Goal: Task Accomplishment & Management: Manage account settings

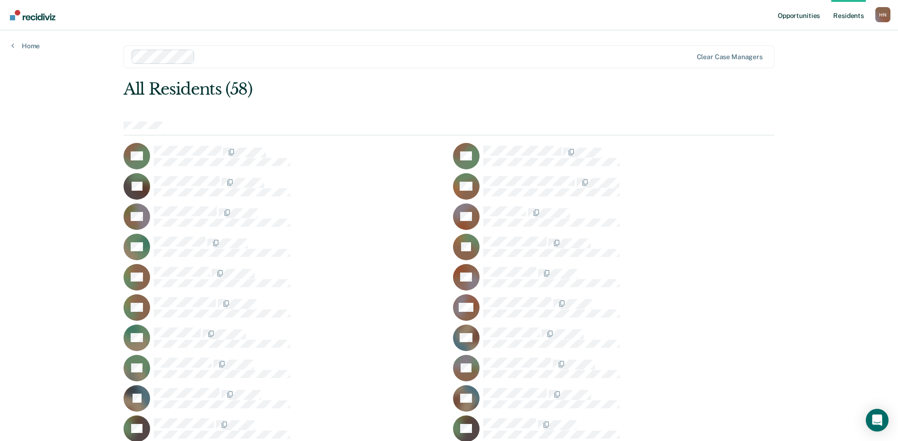
click at [813, 17] on link "Opportunities" at bounding box center [799, 15] width 46 height 30
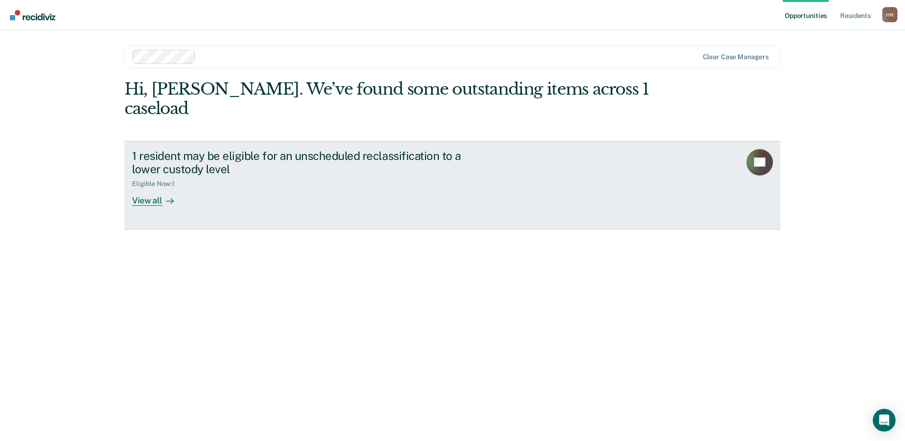
click at [360, 176] on div "Eligible Now : 1" at bounding box center [298, 182] width 332 height 12
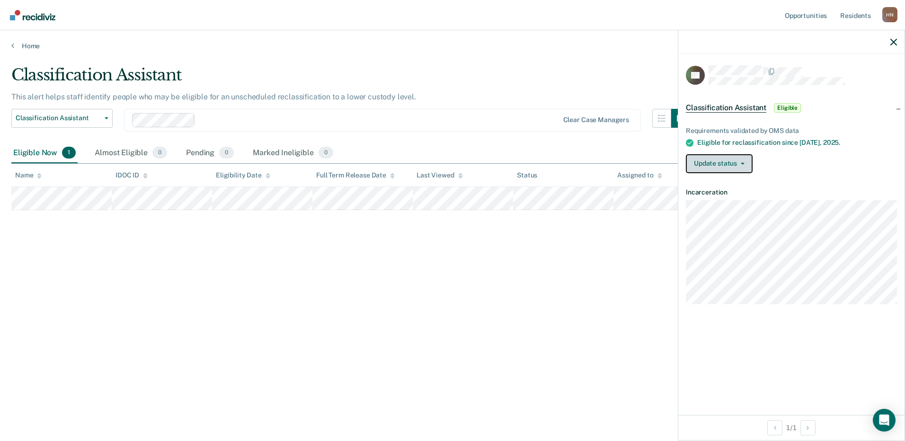
click at [725, 158] on button "Update status" at bounding box center [719, 163] width 67 height 19
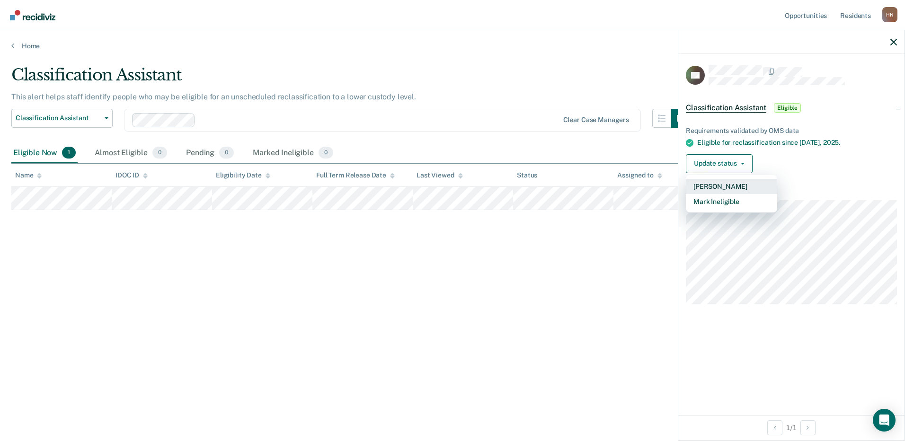
click at [740, 188] on button "[PERSON_NAME]" at bounding box center [731, 186] width 91 height 15
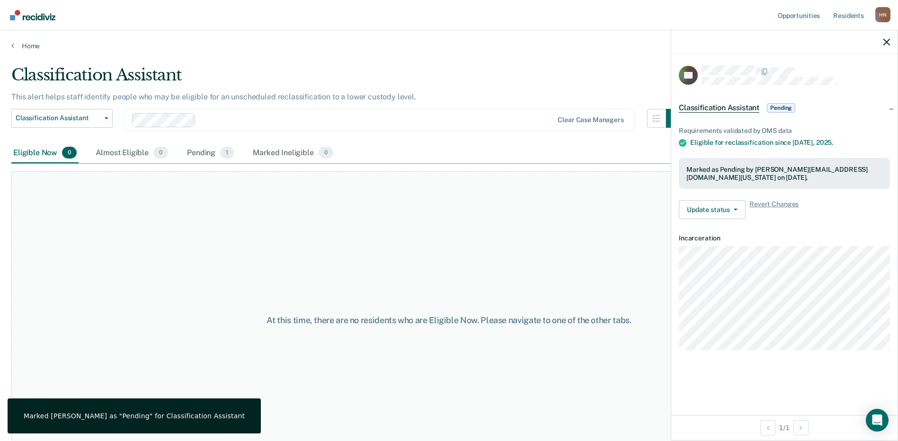
click at [628, 246] on div "At this time, there are no residents who are Eligible Now. Please navigate to o…" at bounding box center [448, 319] width 875 height 297
click at [208, 156] on div "Pending 1" at bounding box center [210, 153] width 51 height 21
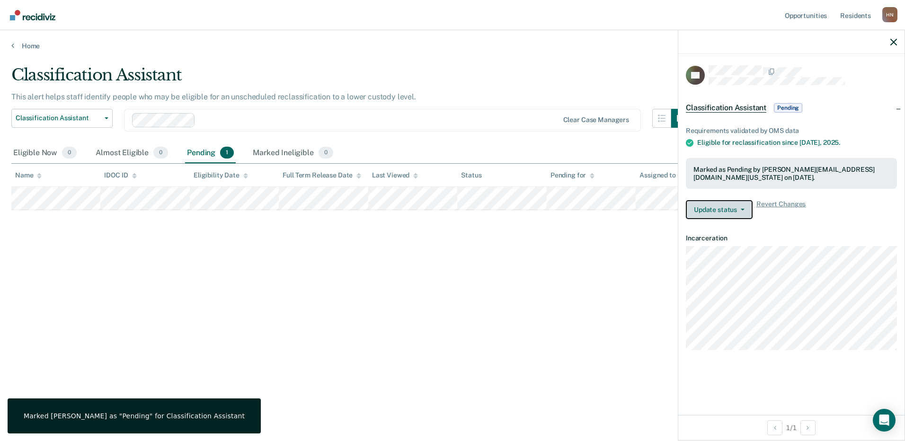
click at [739, 213] on button "Update status" at bounding box center [719, 209] width 67 height 19
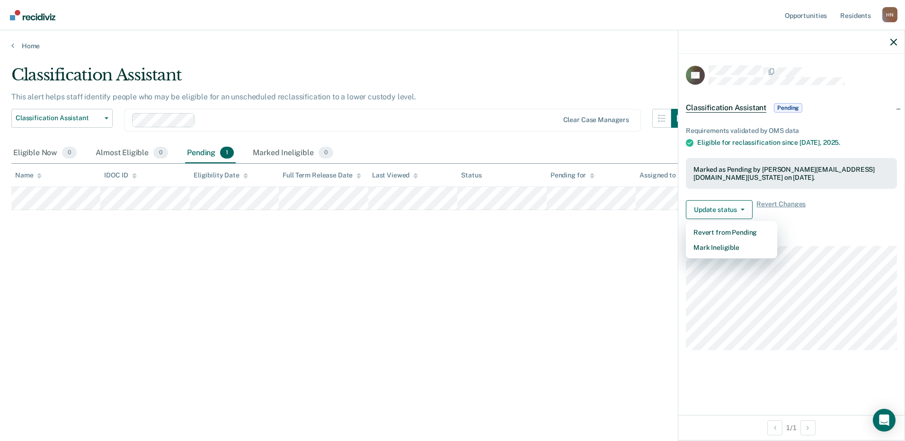
drag, startPoint x: 614, startPoint y: 270, endPoint x: 769, endPoint y: 217, distance: 163.9
click at [615, 270] on div "Classification Assistant This alert helps staff identify people who may be elig…" at bounding box center [452, 217] width 882 height 305
click at [893, 44] on icon "button" at bounding box center [893, 42] width 7 height 7
